Goal: Transaction & Acquisition: Purchase product/service

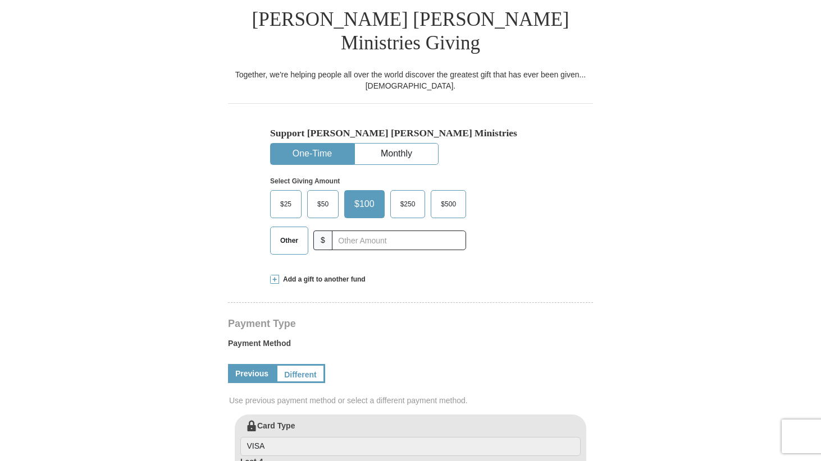
scroll to position [330, 0]
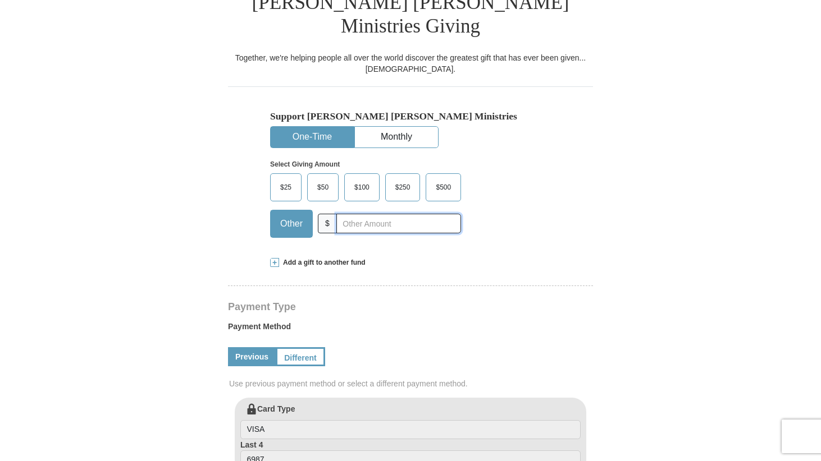
click at [340, 214] on input "text" at bounding box center [398, 224] width 125 height 20
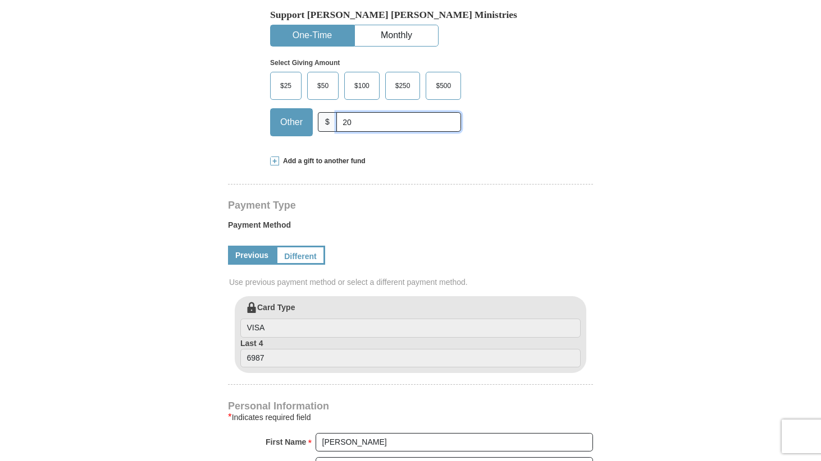
scroll to position [462, 0]
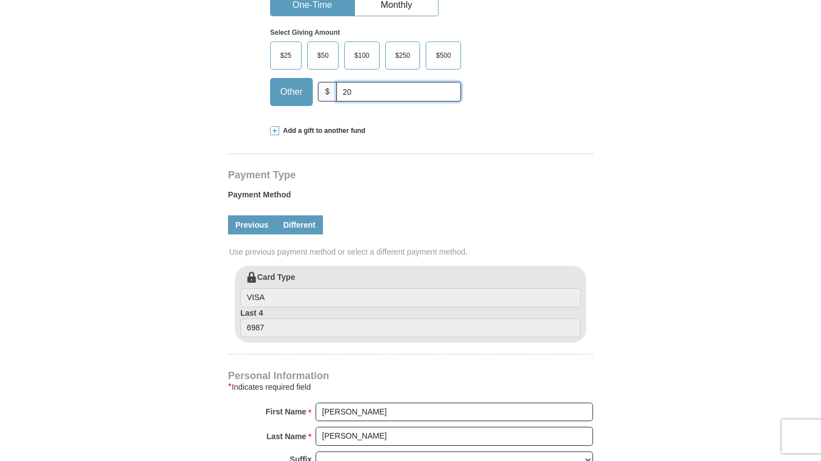
type input "20"
click at [304, 216] on link "Different" at bounding box center [299, 225] width 47 height 19
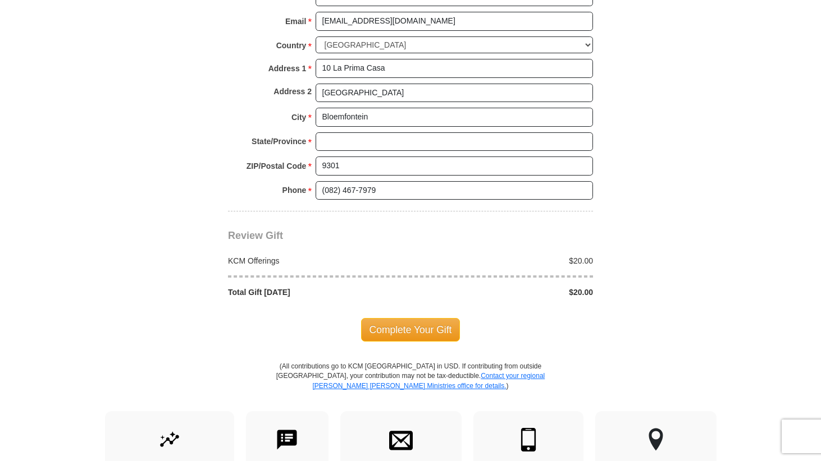
scroll to position [1039, 0]
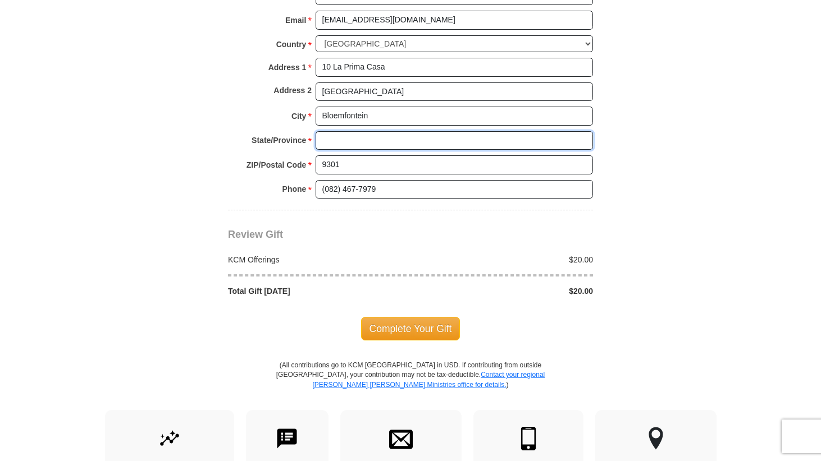
click at [360, 131] on input "State/Province *" at bounding box center [453, 140] width 277 height 19
type input "Free State"
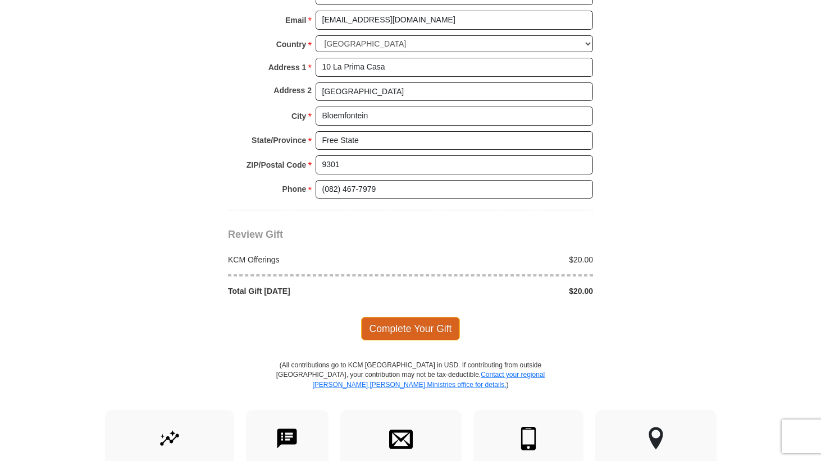
click at [405, 317] on span "Complete Your Gift" at bounding box center [410, 329] width 99 height 24
